Goal: Transaction & Acquisition: Purchase product/service

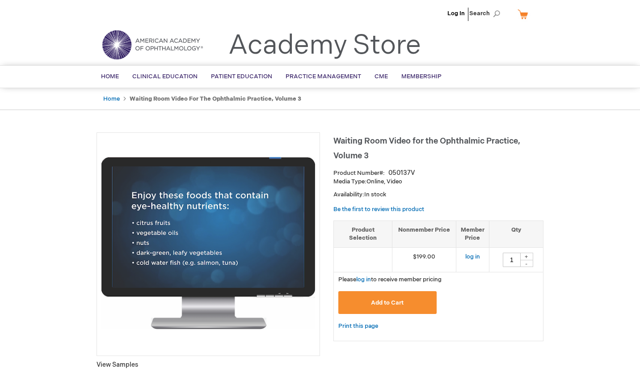
type input "1"
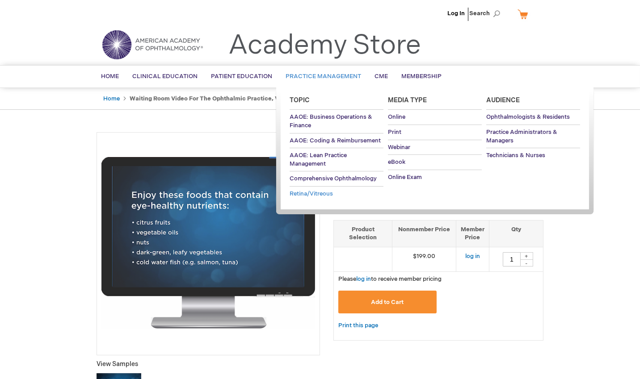
click at [317, 198] on link "Retina/Vitreous" at bounding box center [337, 194] width 94 height 15
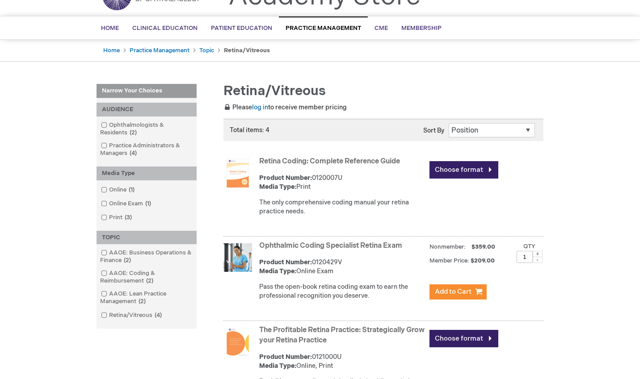
scroll to position [56, 0]
